Goal: Feedback & Contribution: Contribute content

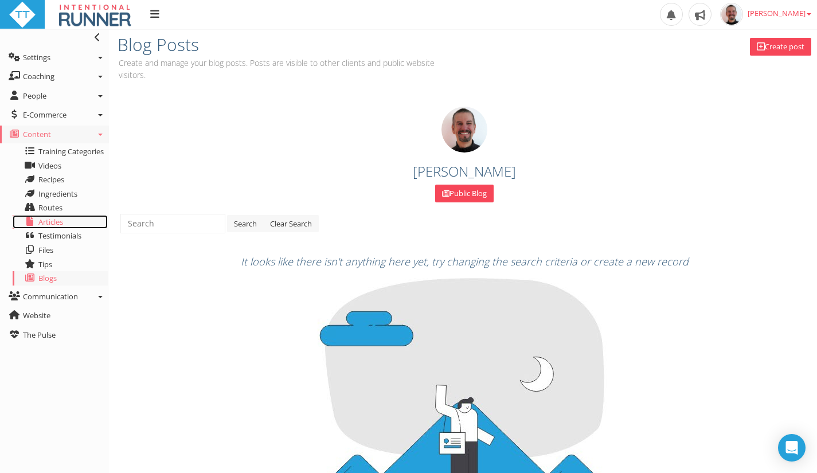
click at [44, 226] on span "Articles" at bounding box center [50, 222] width 25 height 10
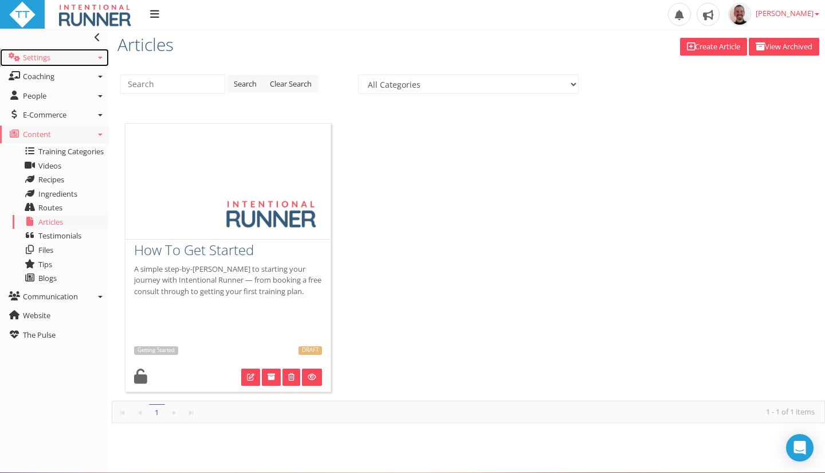
click at [62, 62] on link "Settings" at bounding box center [54, 58] width 109 height 18
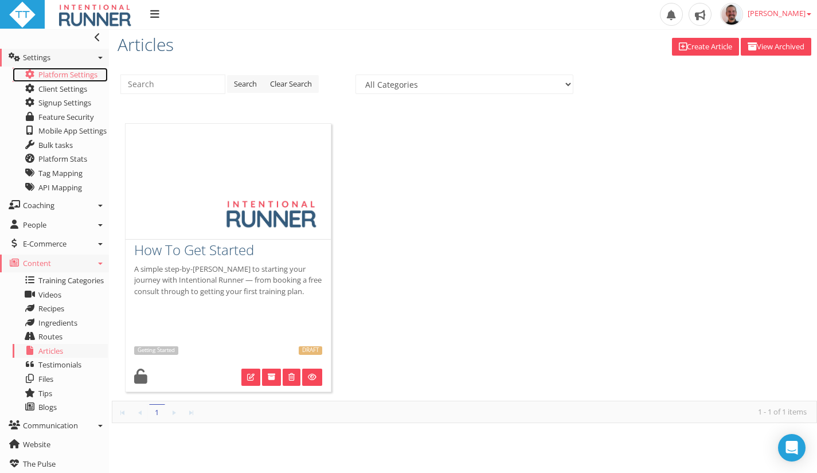
click at [56, 74] on link "Platform Settings" at bounding box center [60, 75] width 95 height 14
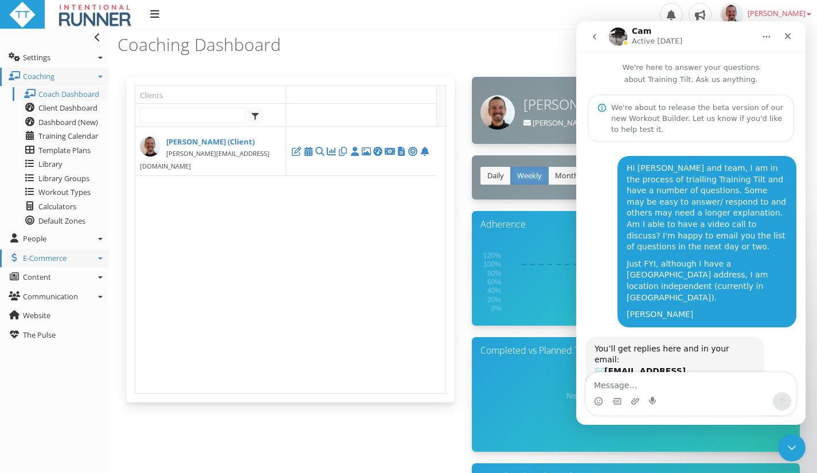
scroll to position [3187, 0]
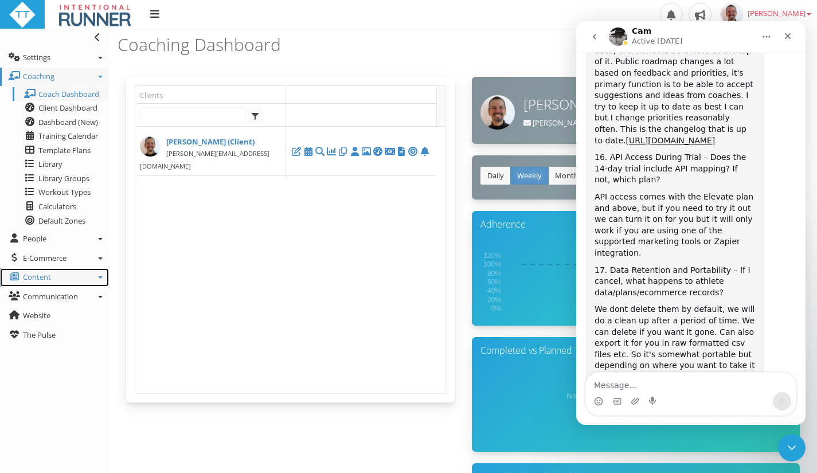
click at [61, 286] on link "Content" at bounding box center [54, 277] width 109 height 18
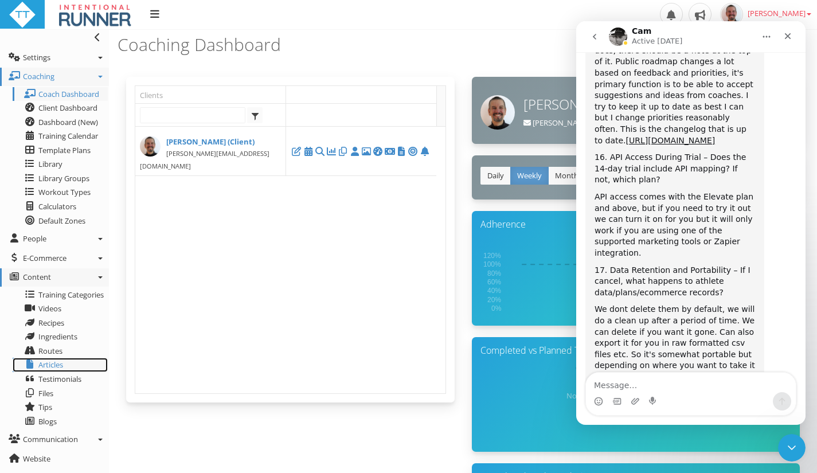
click at [52, 363] on span "Articles" at bounding box center [50, 364] width 25 height 10
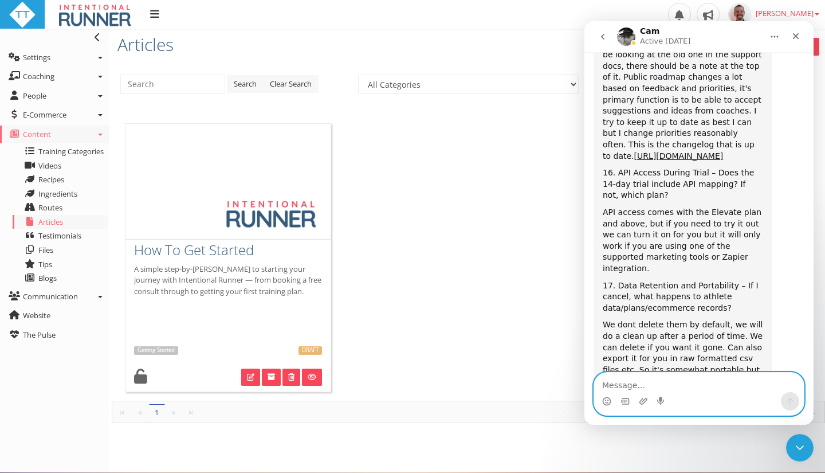
scroll to position [3330, 0]
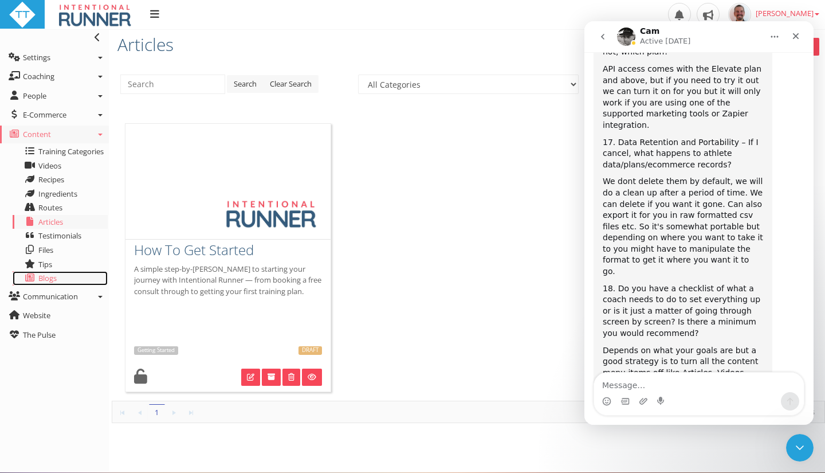
click at [58, 283] on link "Blogs" at bounding box center [60, 278] width 95 height 14
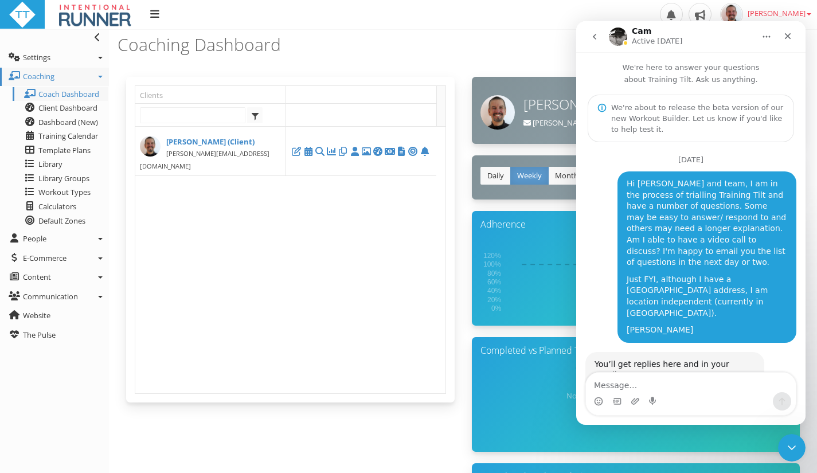
scroll to position [3330, 0]
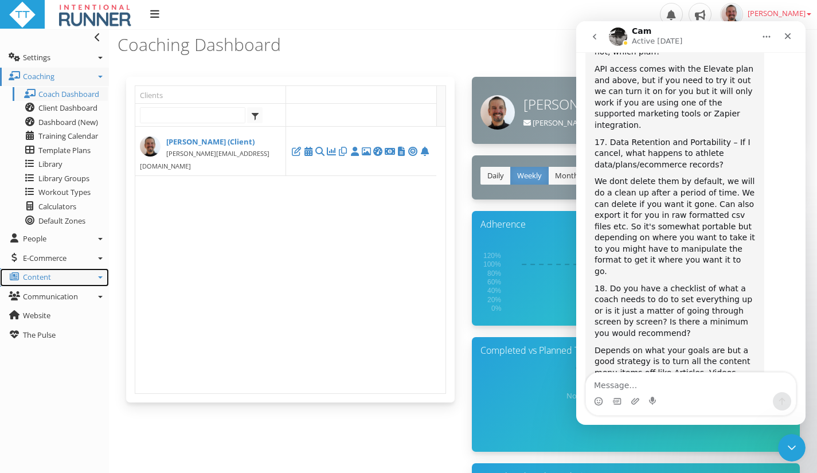
click at [98, 277] on icon at bounding box center [100, 277] width 5 height 2
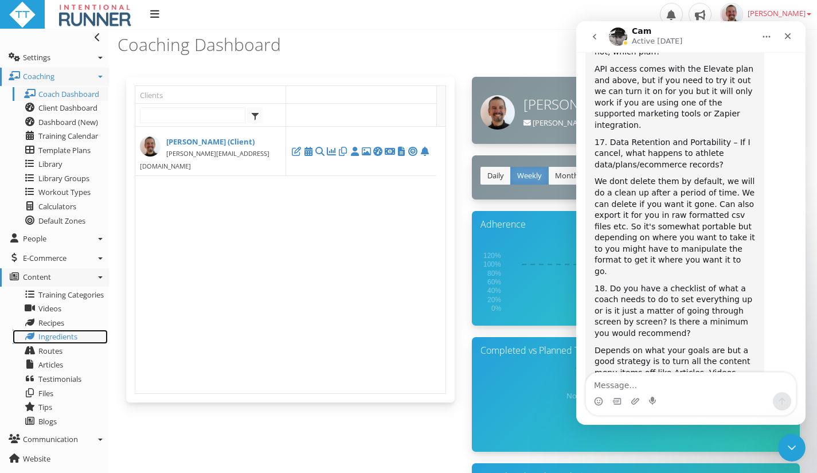
click at [66, 343] on link "Ingredients" at bounding box center [60, 337] width 95 height 14
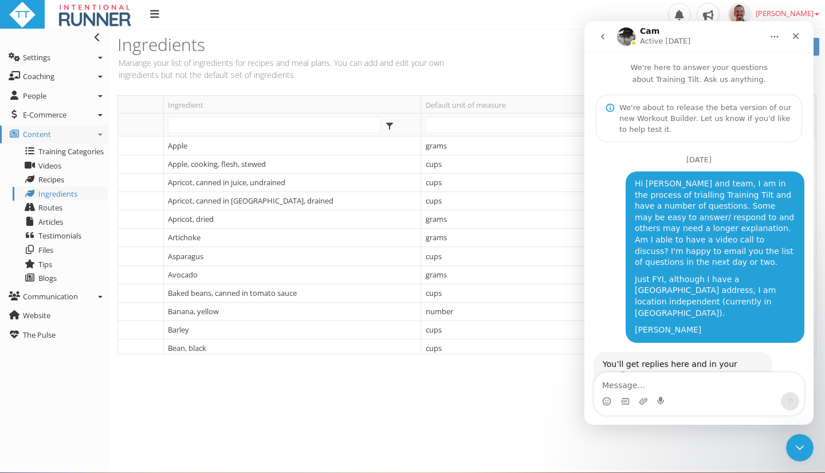
click at [189, 58] on p "Manange your list of ingredients for recipes and meal plans. You can add and ed…" at bounding box center [290, 69] width 346 height 24
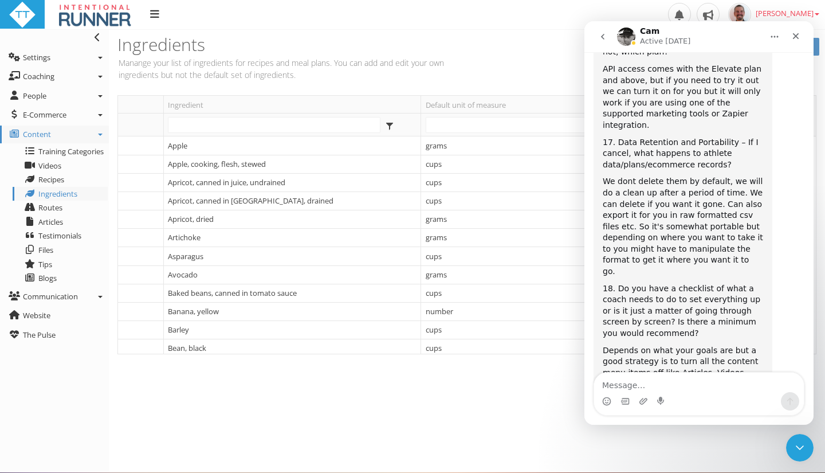
click at [187, 54] on h3 "Ingredients" at bounding box center [290, 44] width 346 height 19
click at [162, 44] on h3 "Ingredients" at bounding box center [290, 44] width 346 height 19
click at [64, 175] on span "Recipes" at bounding box center [51, 179] width 26 height 10
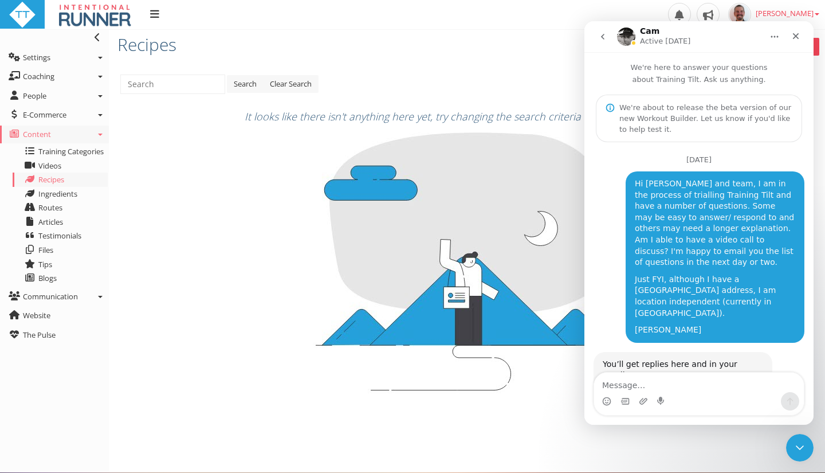
scroll to position [3330, 0]
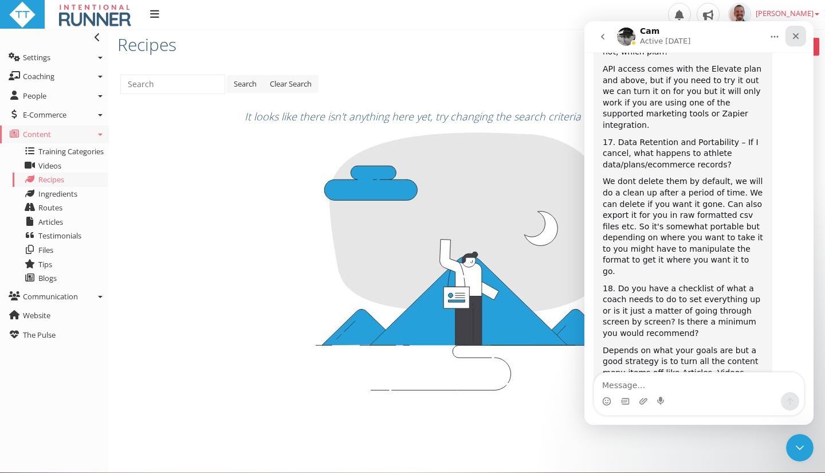
click at [794, 38] on icon "Close" at bounding box center [796, 36] width 6 height 6
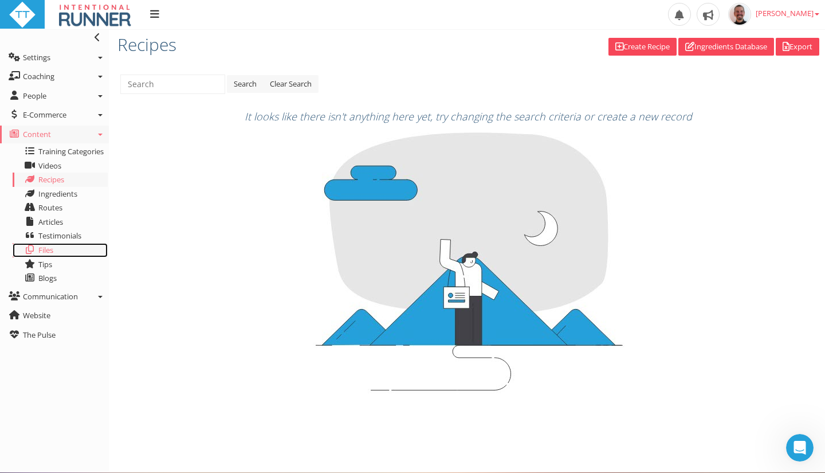
click at [61, 244] on link "Files" at bounding box center [60, 250] width 95 height 14
click at [58, 241] on link "Testimonials" at bounding box center [60, 236] width 95 height 14
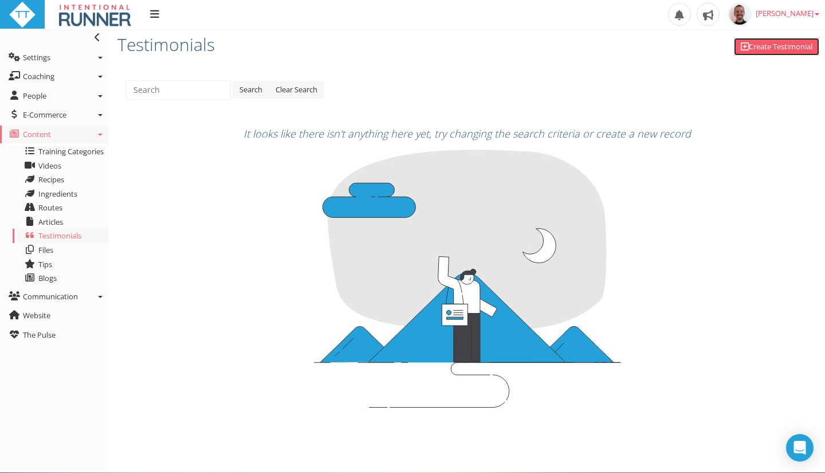
click at [758, 52] on link "Create Testimonial" at bounding box center [776, 47] width 85 height 18
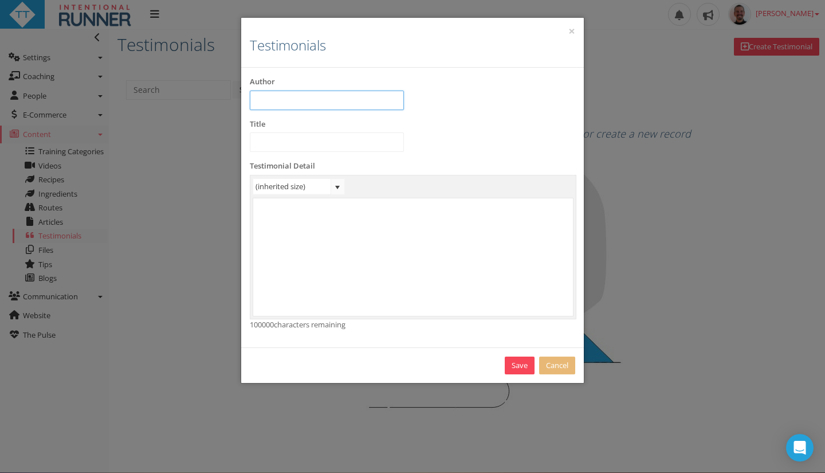
click at [380, 106] on input "text" at bounding box center [327, 100] width 154 height 19
click at [322, 92] on input "text" at bounding box center [327, 100] width 154 height 19
type input "[PERSON_NAME]"
click at [296, 150] on input "text" at bounding box center [327, 141] width 154 height 19
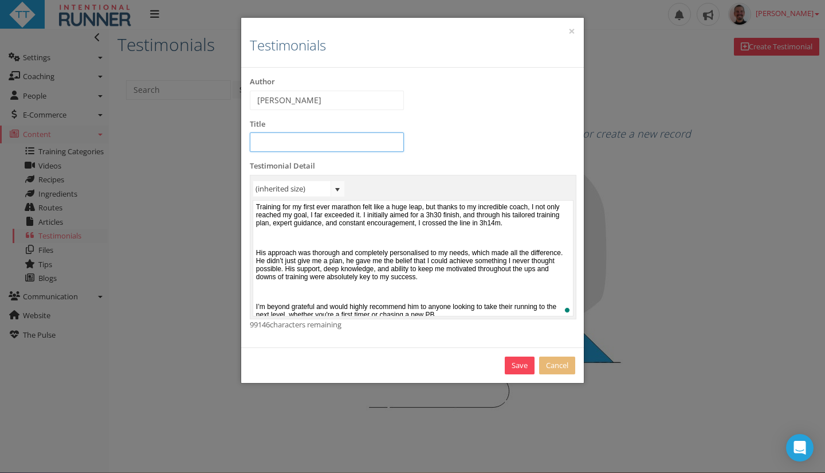
click at [301, 147] on input "text" at bounding box center [327, 141] width 154 height 19
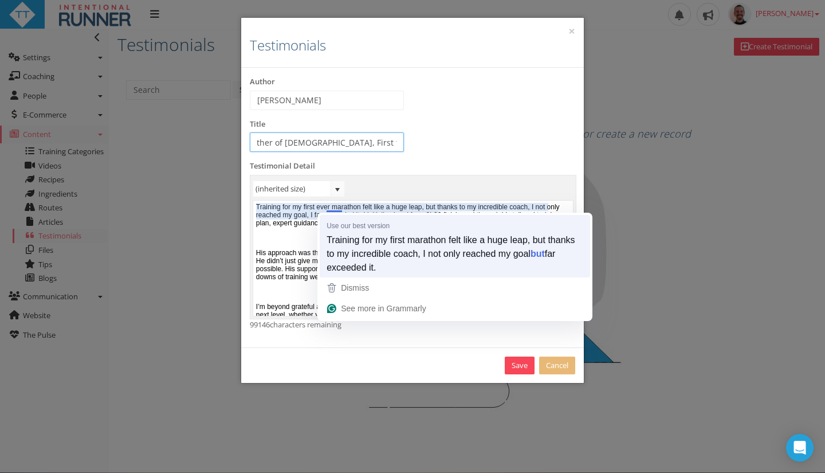
type input "Mother of [DEMOGRAPHIC_DATA], First time Marathon: 3h14m"
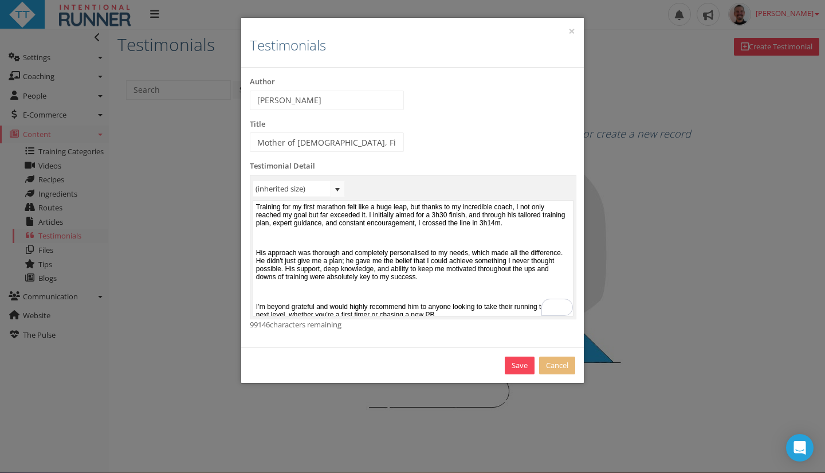
scroll to position [22, 0]
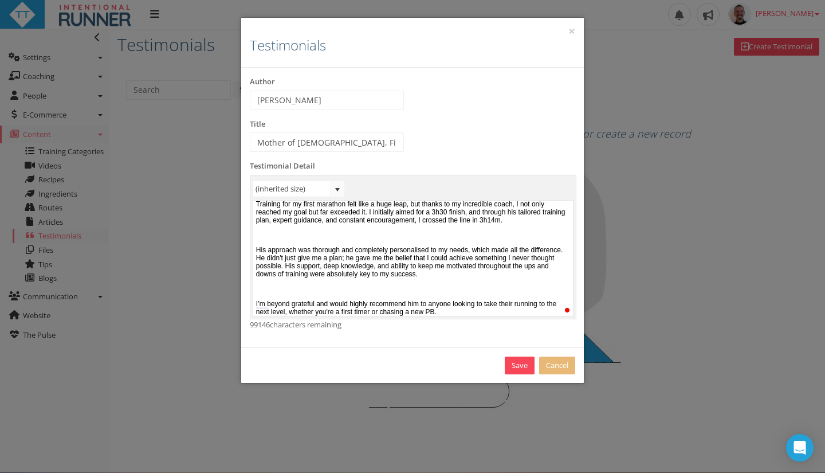
click at [417, 230] on p at bounding box center [413, 234] width 314 height 8
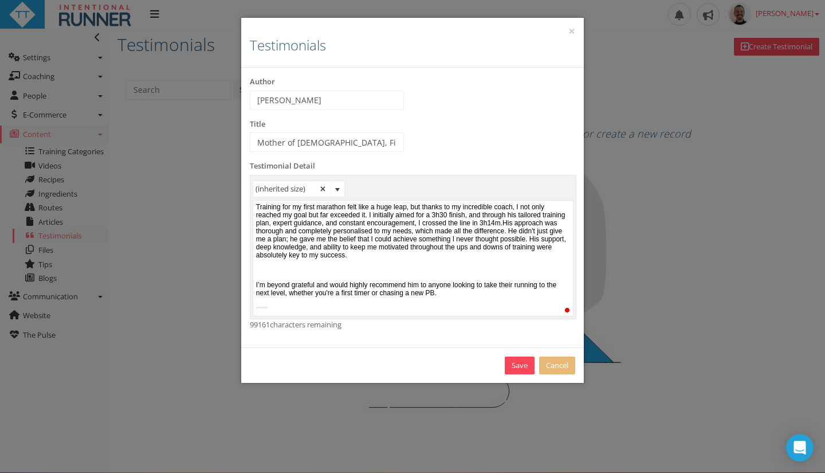
scroll to position [0, 0]
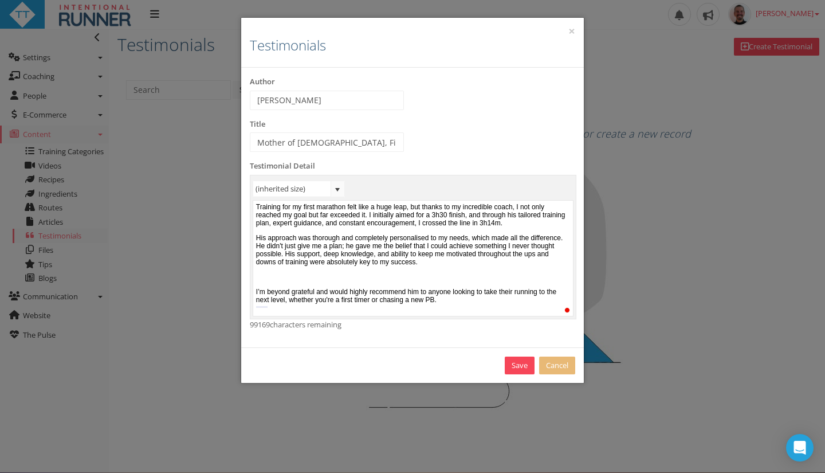
click at [368, 296] on body "Training for my first marathon felt like a huge leap, but thanks to my incredib…" at bounding box center [413, 256] width 320 height 115
drag, startPoint x: 379, startPoint y: 294, endPoint x: 391, endPoint y: 288, distance: 14.1
click at [381, 293] on body "Training for my first marathon felt like a huge leap, but thanks to my incredib…" at bounding box center [413, 256] width 320 height 115
click at [393, 280] on p at bounding box center [413, 276] width 314 height 8
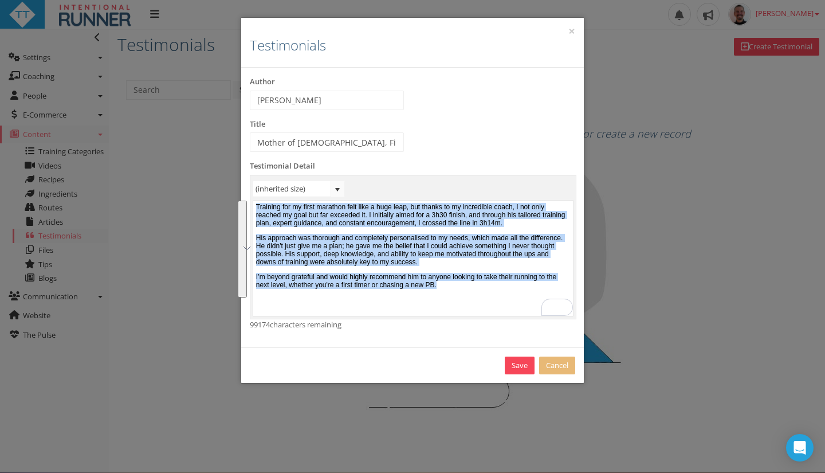
drag, startPoint x: 525, startPoint y: 296, endPoint x: 210, endPoint y: 187, distance: 332.9
click at [253, 200] on html "Training for my first marathon felt like a huge leap, but thanks to my incredib…" at bounding box center [413, 257] width 320 height 115
copy body "Training for my first marathon felt like a huge leap, but thanks to my incredib…"
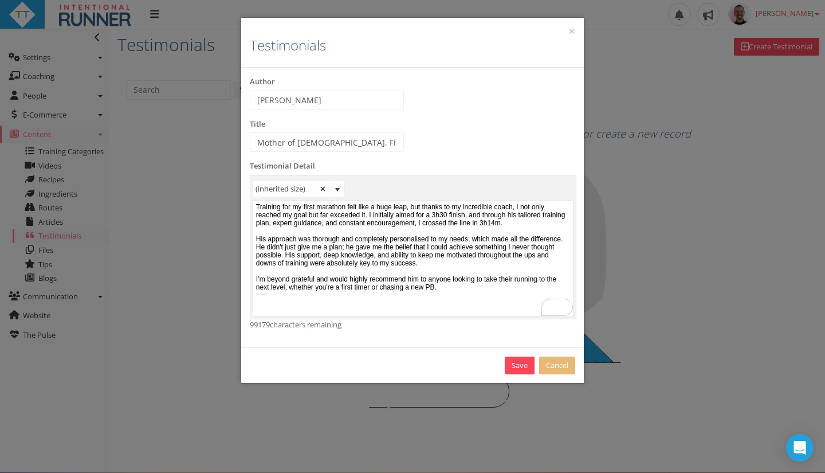
click at [340, 187] on span "select" at bounding box center [337, 189] width 9 height 9
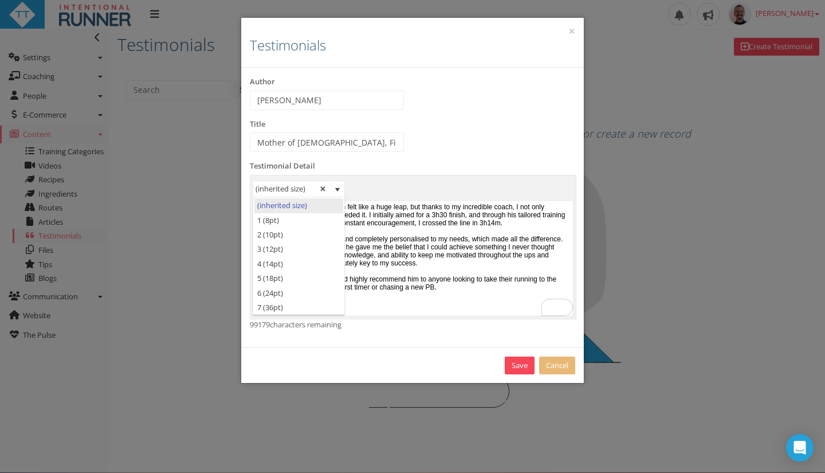
click at [339, 187] on span "select" at bounding box center [337, 189] width 9 height 9
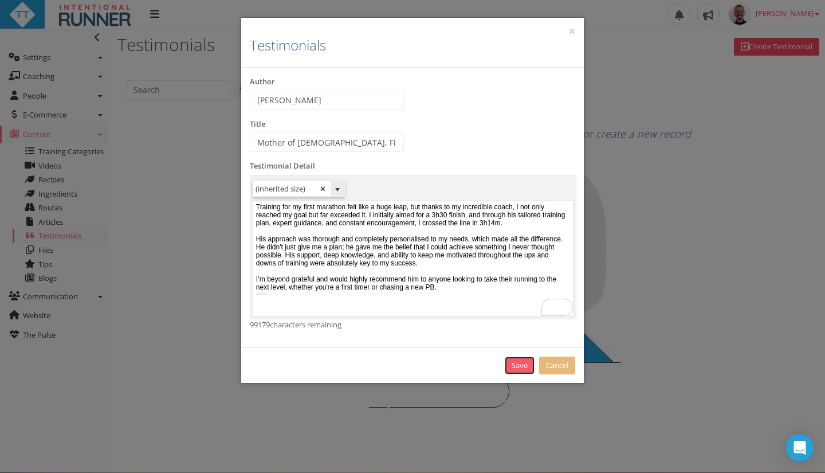
click at [513, 359] on link "Save" at bounding box center [520, 365] width 30 height 18
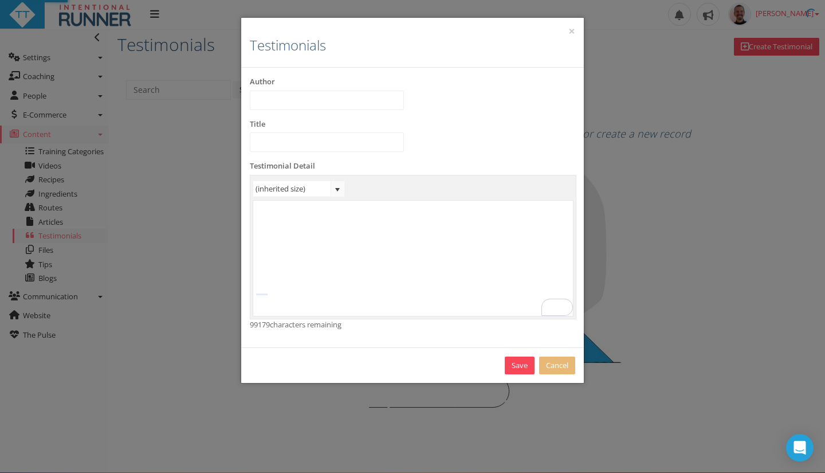
click at [512, 371] on body "Upload Logo Toggle navigation Toggle navigation Paul RYKEN Profile Billing User…" at bounding box center [412, 236] width 825 height 472
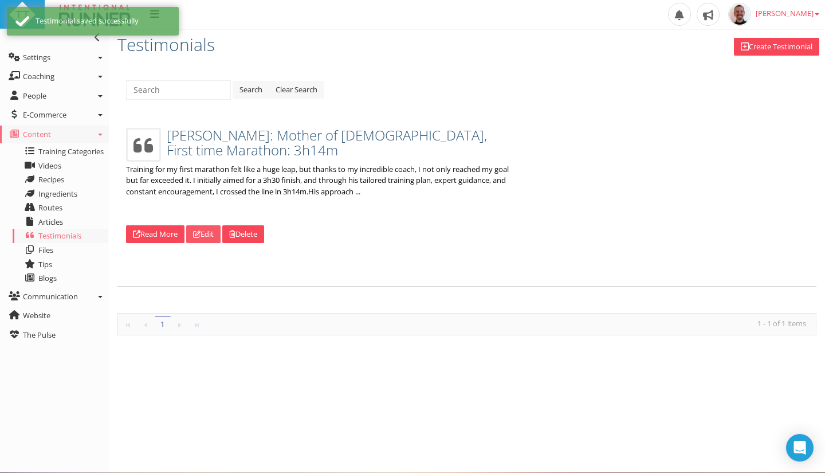
click at [208, 225] on link "Edit" at bounding box center [203, 234] width 34 height 18
type input "Mijal R"
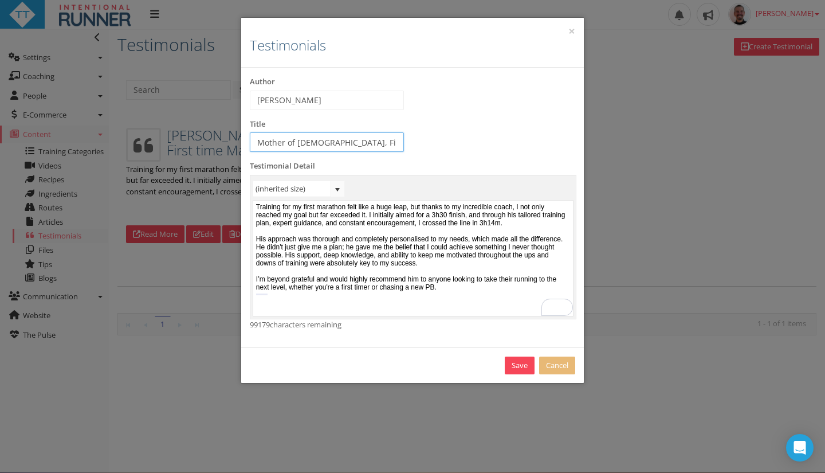
scroll to position [0, 13]
drag, startPoint x: 305, startPoint y: 142, endPoint x: 468, endPoint y: 149, distance: 162.9
click at [468, 149] on div "Title Mother of 2, First time Marathon: 3h14m" at bounding box center [412, 140] width 343 height 42
click at [413, 226] on body "Training for my first marathon felt like a huge leap, but thanks to my incredib…" at bounding box center [413, 256] width 320 height 115
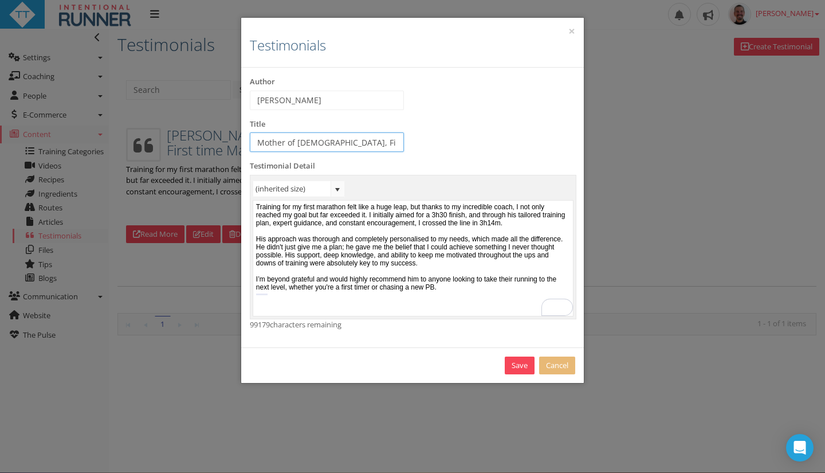
click at [254, 137] on input "Mother of 2, First time Marathon: 3h14m" at bounding box center [327, 141] width 154 height 19
drag, startPoint x: 351, startPoint y: 140, endPoint x: 383, endPoint y: 137, distance: 32.3
click at [355, 139] on input "2025 Brisbane Marathon Mother of 2" at bounding box center [327, 141] width 154 height 19
type input "2025 Brisbane Marathon, Mother of 2"
click at [512, 373] on link "Save" at bounding box center [520, 365] width 30 height 18
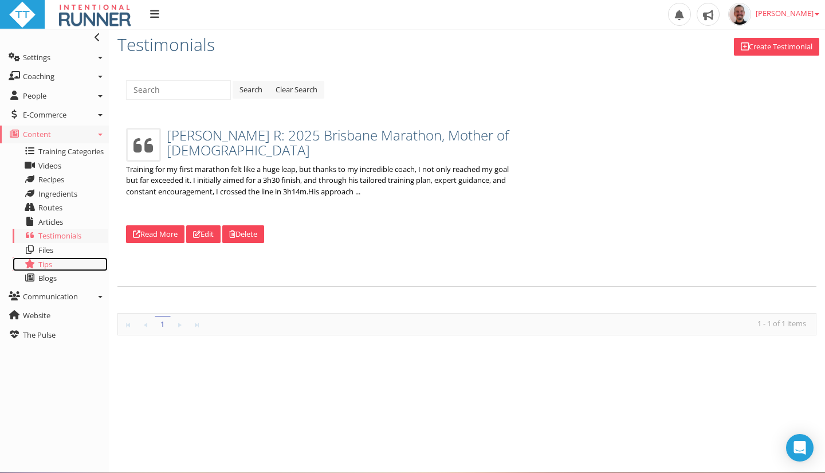
click at [42, 258] on link "Tips" at bounding box center [60, 264] width 95 height 14
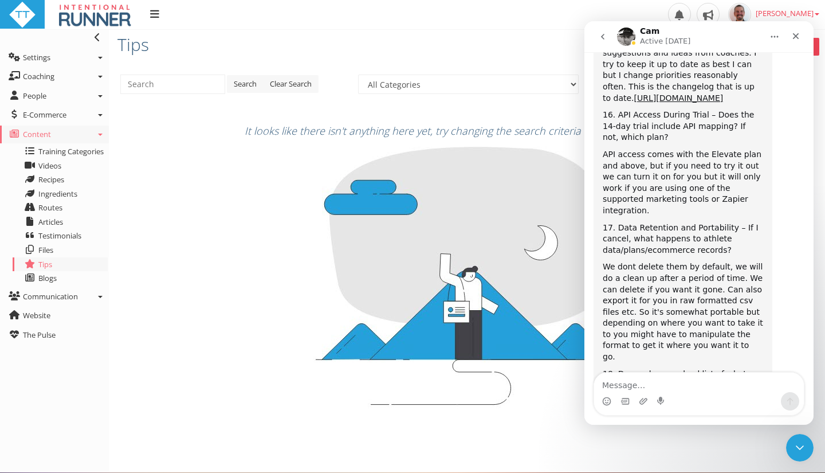
scroll to position [3330, 0]
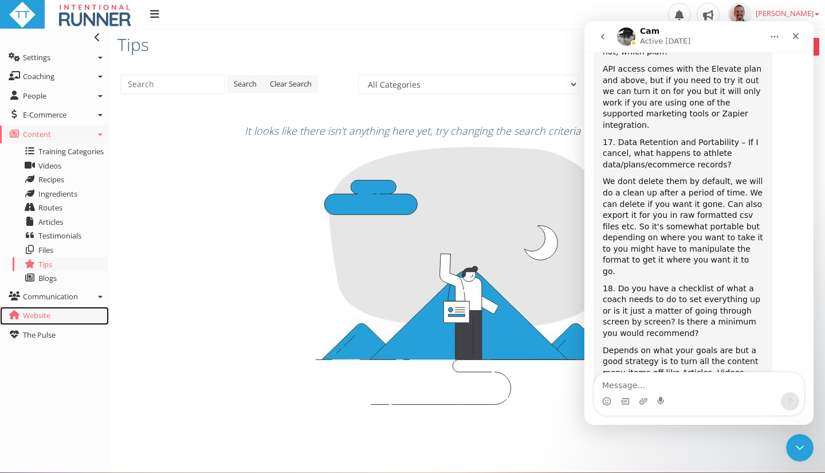
click at [38, 318] on span "Website" at bounding box center [37, 315] width 28 height 10
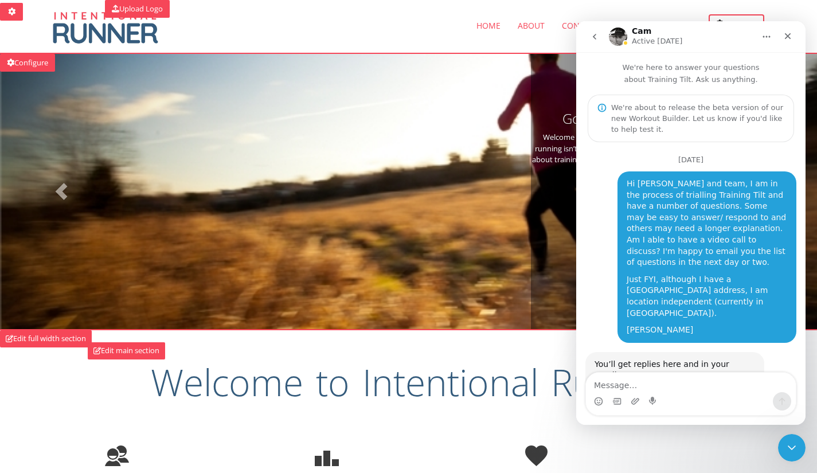
scroll to position [3330, 0]
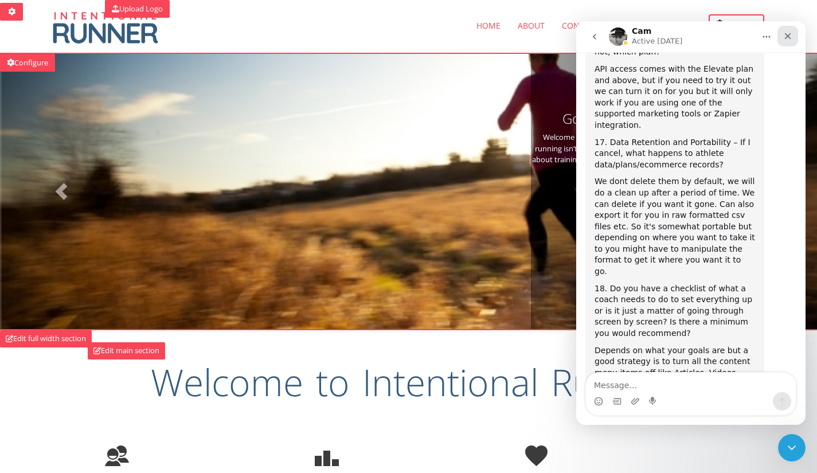
click at [790, 34] on icon "Close" at bounding box center [787, 36] width 9 height 9
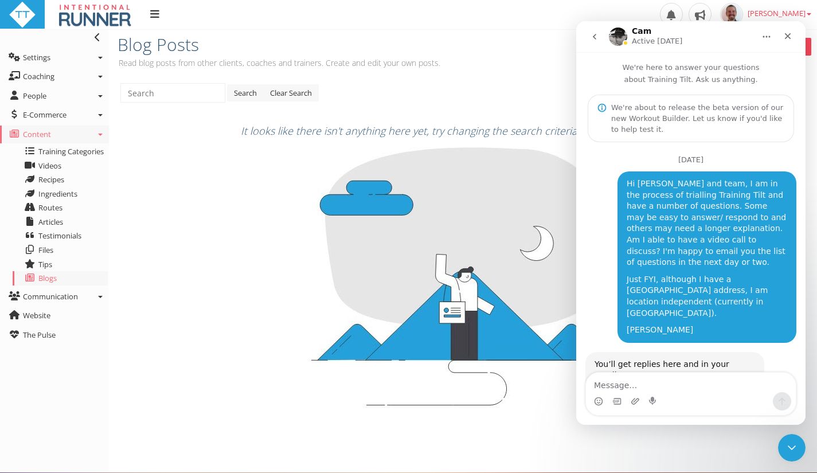
scroll to position [3330, 0]
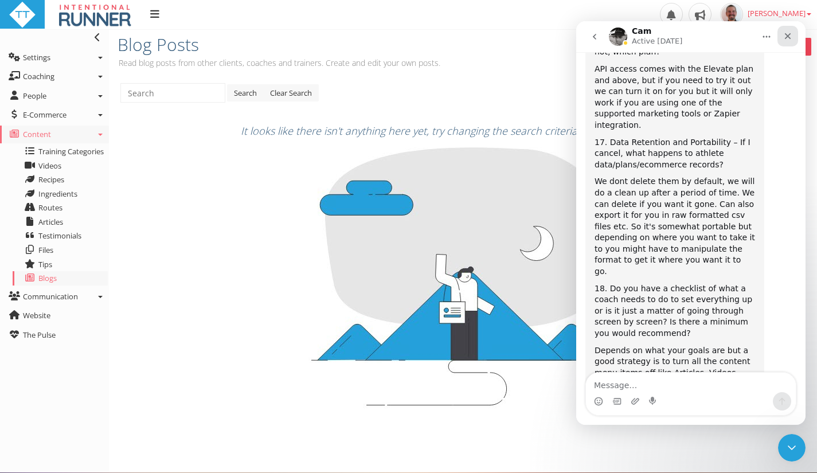
click at [789, 38] on icon "Close" at bounding box center [787, 36] width 9 height 9
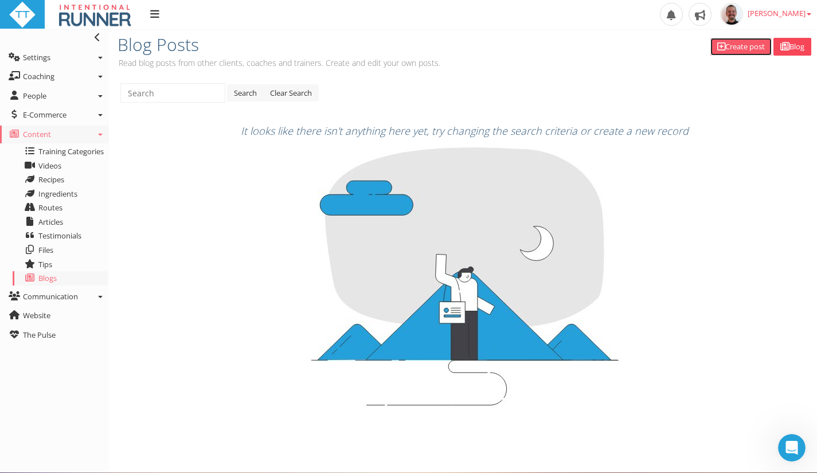
click at [739, 48] on link "Create post" at bounding box center [740, 47] width 61 height 18
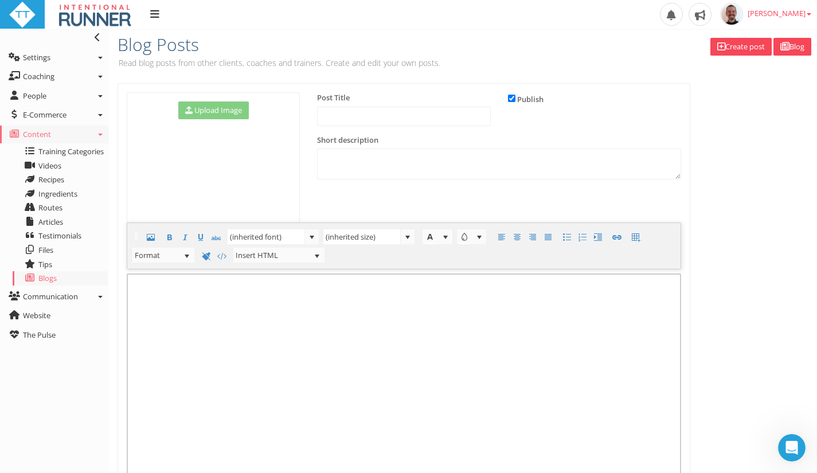
click at [242, 323] on div "﻿" at bounding box center [404, 391] width 554 height 236
click at [204, 304] on div "﻿" at bounding box center [404, 391] width 554 height 236
drag, startPoint x: 314, startPoint y: 343, endPoint x: 615, endPoint y: 323, distance: 301.6
click at [344, 344] on div "﻿" at bounding box center [404, 391] width 554 height 236
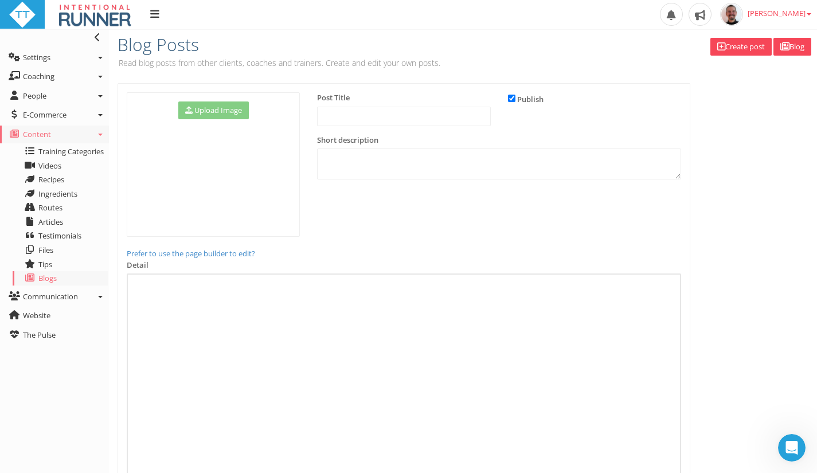
drag, startPoint x: 775, startPoint y: 269, endPoint x: 762, endPoint y: 275, distance: 13.6
click at [773, 270] on div "Upload Image Change Image Post Title [DATE] Publish" at bounding box center [463, 328] width 708 height 491
click at [215, 254] on link "Prefer to use the page builder to edit?" at bounding box center [191, 253] width 128 height 10
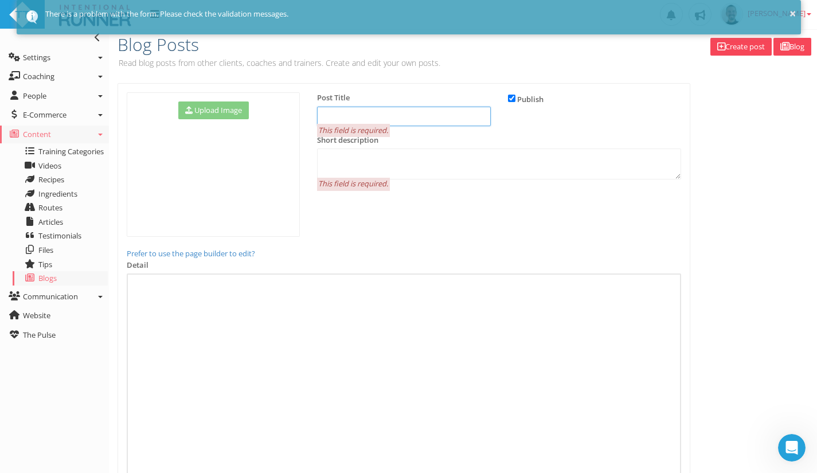
click at [394, 122] on input "text" at bounding box center [403, 116] width 173 height 19
click at [397, 117] on input "text" at bounding box center [403, 116] width 173 height 19
drag, startPoint x: 508, startPoint y: 98, endPoint x: 448, endPoint y: 106, distance: 60.7
click at [499, 103] on div "Post Title This field is required. Published date (for changing sort order) [DA…" at bounding box center [498, 140] width 381 height 96
click at [431, 115] on input "text" at bounding box center [403, 116] width 173 height 19
